Goal: Task Accomplishment & Management: Manage account settings

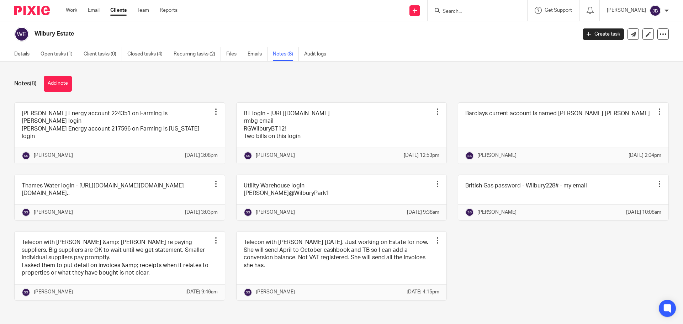
click at [459, 10] on input "Search" at bounding box center [474, 12] width 64 height 6
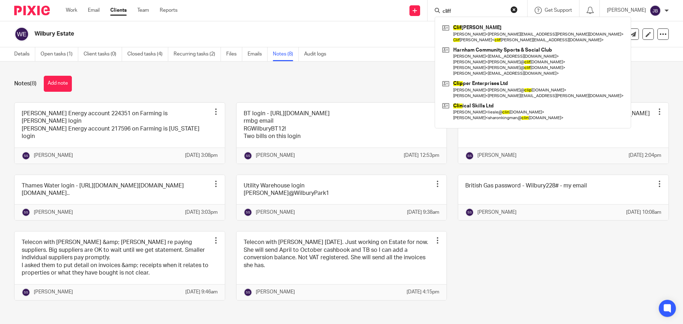
type input "cliff"
click button "submit" at bounding box center [0, 0] width 0 height 0
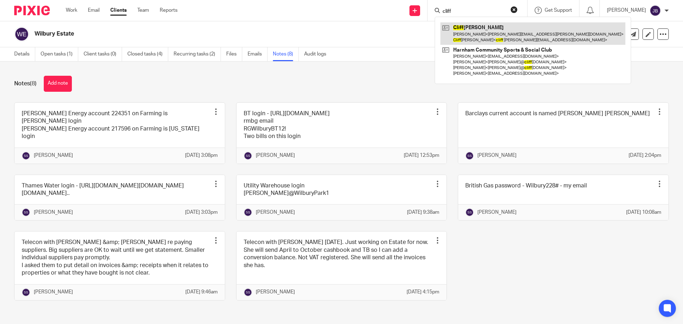
click at [511, 31] on link at bounding box center [532, 33] width 185 height 22
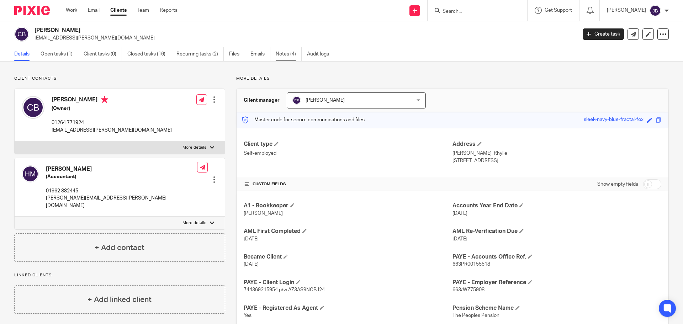
click at [289, 53] on link "Notes (4)" at bounding box center [289, 54] width 26 height 14
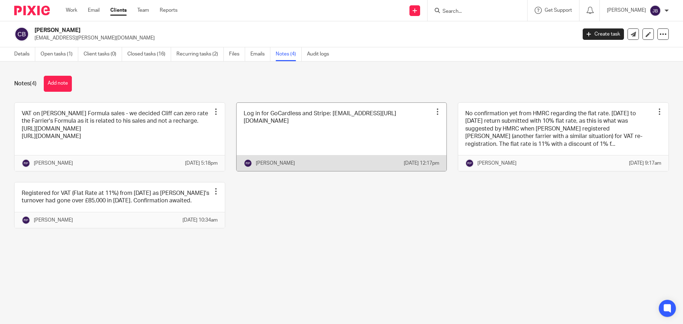
click at [434, 114] on div at bounding box center [437, 111] width 7 height 7
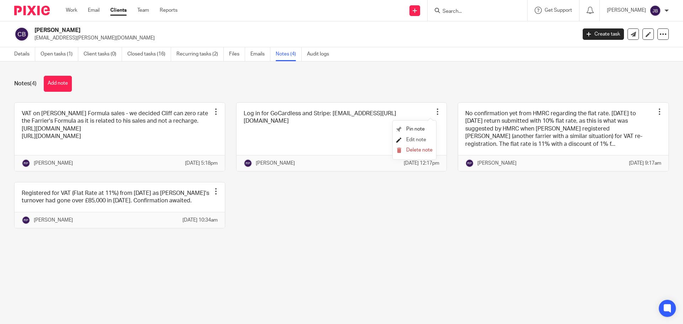
click at [416, 140] on span "Edit note" at bounding box center [416, 139] width 20 height 5
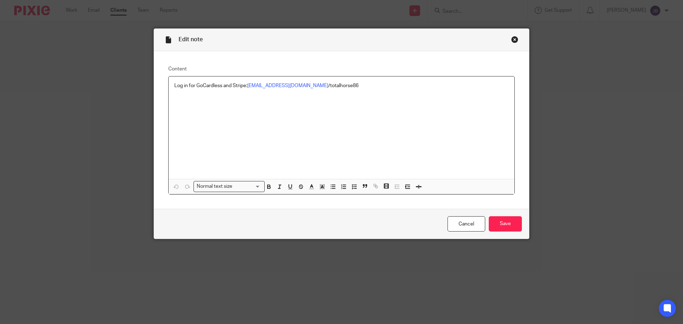
click at [223, 118] on div "Log in for GoCardless and Stripe: cliff@cliffbarnes.co.uk /totalhorse86" at bounding box center [342, 127] width 346 height 102
click at [338, 87] on p "Log in for GoCardless and Stripe: cliff@cliffbarnes.co.uk /totalhorse86" at bounding box center [341, 85] width 334 height 7
click at [502, 224] on input "Save" at bounding box center [505, 223] width 33 height 15
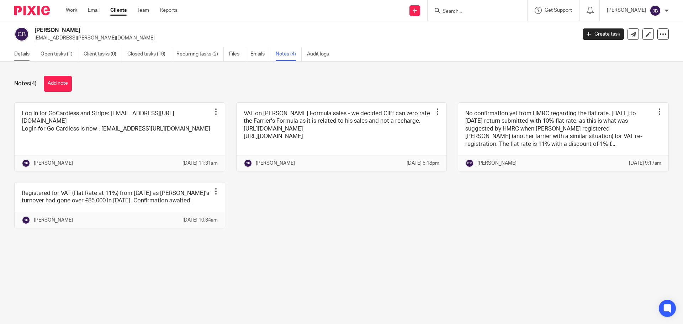
click at [27, 52] on link "Details" at bounding box center [24, 54] width 21 height 14
